Goal: Transaction & Acquisition: Book appointment/travel/reservation

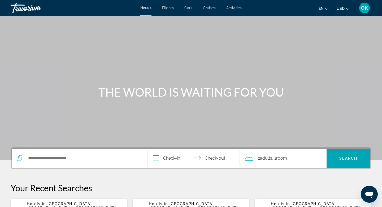
click at [169, 8] on span "Flights" at bounding box center [168, 8] width 12 height 4
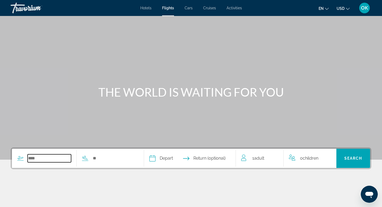
click at [58, 159] on input "Search widget" at bounding box center [50, 158] width 44 height 8
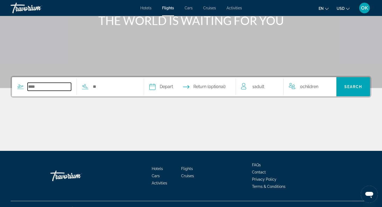
scroll to position [80, 0]
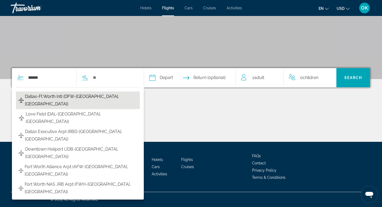
click at [59, 95] on span "Dallas-Ft Worth Intl (DFW-[GEOGRAPHIC_DATA], [GEOGRAPHIC_DATA])" at bounding box center [81, 100] width 112 height 15
type input "**********"
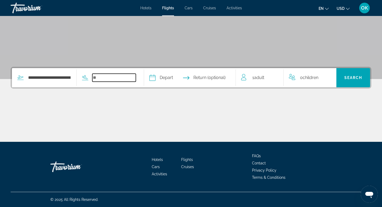
click at [113, 76] on input "Search widget" at bounding box center [114, 78] width 44 height 8
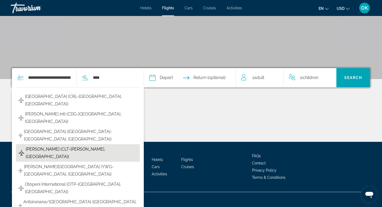
click at [79, 145] on span "[PERSON_NAME] (CLT-[PERSON_NAME], [GEOGRAPHIC_DATA])" at bounding box center [82, 152] width 112 height 15
type input "**********"
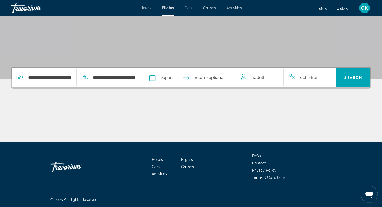
click at [172, 76] on input "Depart date" at bounding box center [170, 78] width 45 height 21
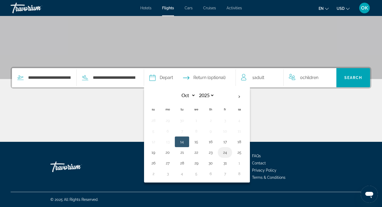
click at [229, 149] on button "24" at bounding box center [225, 151] width 8 height 7
type input "**********"
select select "*"
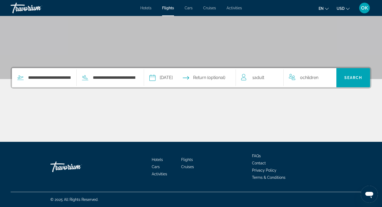
click at [212, 76] on input "Return date" at bounding box center [215, 78] width 45 height 21
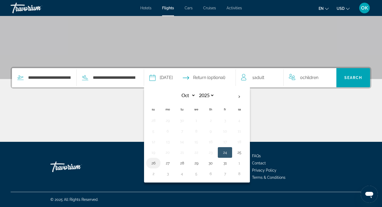
click at [158, 162] on button "26" at bounding box center [153, 162] width 8 height 7
type input "**********"
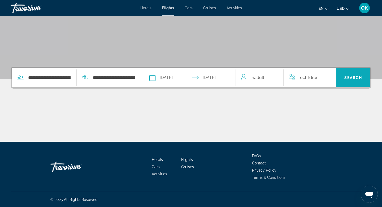
click at [350, 77] on span "Search" at bounding box center [354, 77] width 18 height 4
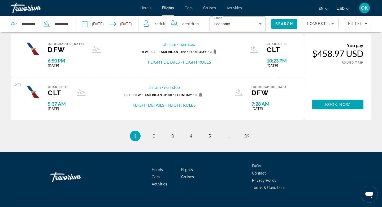
scroll to position [534, 0]
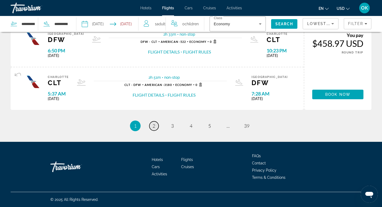
click at [153, 125] on span "2" at bounding box center [154, 126] width 3 height 6
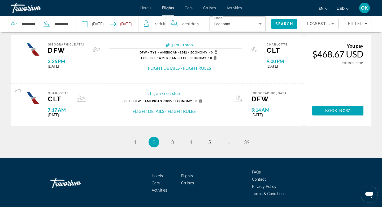
scroll to position [514, 0]
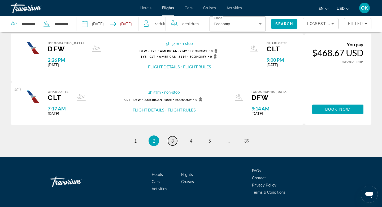
click at [171, 140] on link "page 3" at bounding box center [172, 140] width 9 height 9
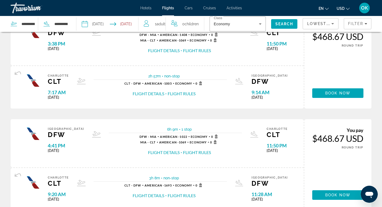
scroll to position [541, 0]
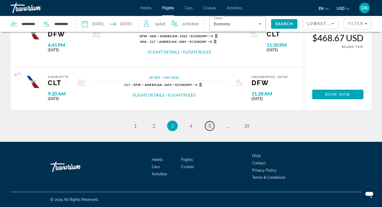
click at [210, 123] on span "5" at bounding box center [210, 126] width 3 height 6
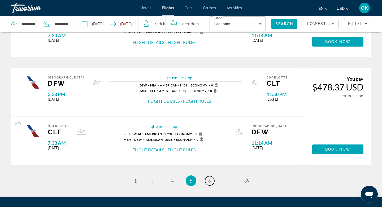
scroll to position [574, 0]
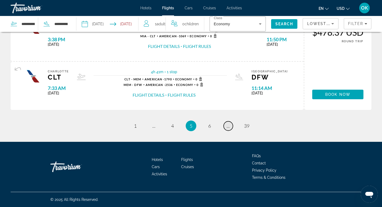
click at [229, 126] on span "..." at bounding box center [228, 126] width 3 height 6
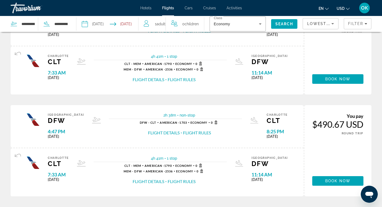
scroll to position [518, 0]
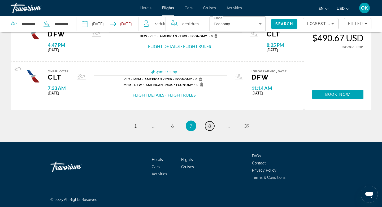
click at [211, 124] on link "page 8" at bounding box center [209, 125] width 9 height 9
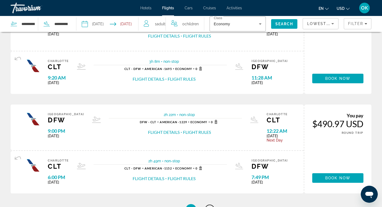
scroll to position [538, 0]
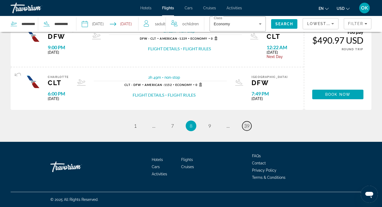
click at [246, 125] on span "39" at bounding box center [246, 126] width 5 height 6
